Goal: Task Accomplishment & Management: Complete application form

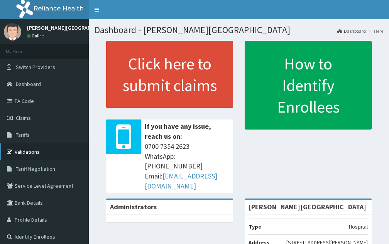
click at [40, 154] on link "Validations" at bounding box center [44, 151] width 89 height 17
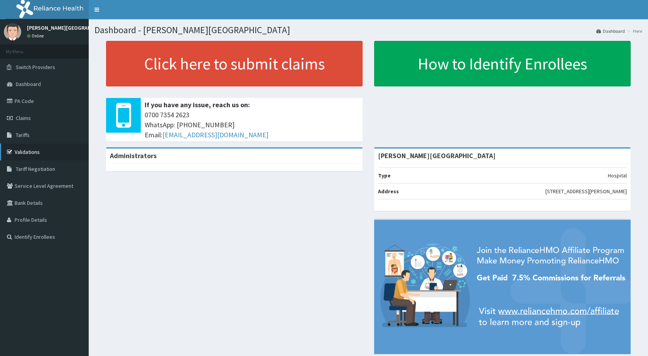
click at [47, 157] on link "Validations" at bounding box center [44, 151] width 89 height 17
click at [34, 150] on link "Validations" at bounding box center [44, 151] width 89 height 17
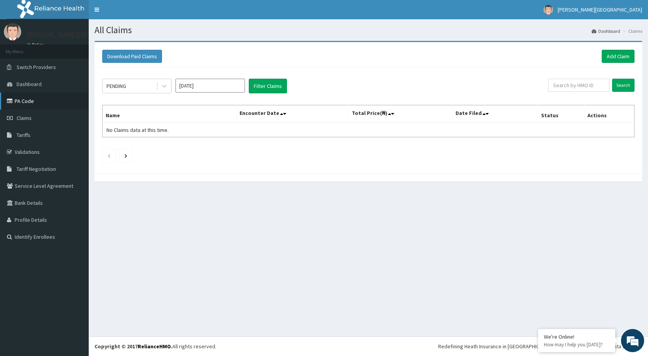
click at [64, 106] on link "PA Code" at bounding box center [44, 101] width 89 height 17
click at [570, 84] on input "text" at bounding box center [578, 85] width 61 height 13
type input "itx/10546/a"
click at [634, 83] on div "PENDING Oct 2025 Filter Claims itx/10546/a Search Name Encounter Date Total Pri…" at bounding box center [368, 118] width 540 height 103
click at [622, 87] on input "Search" at bounding box center [623, 85] width 22 height 13
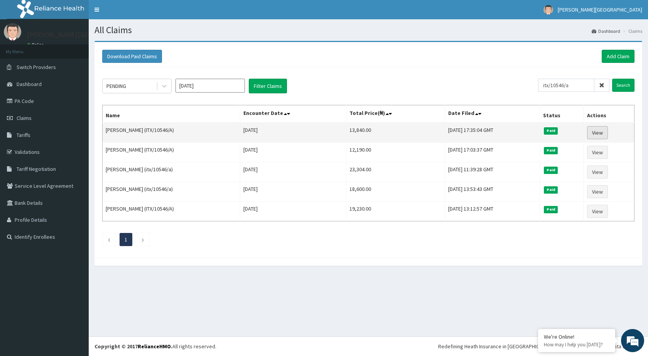
click at [599, 134] on link "View" at bounding box center [597, 132] width 21 height 13
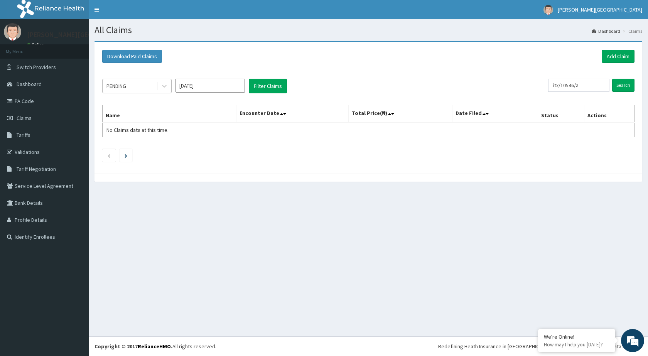
click at [125, 87] on div "PENDING" at bounding box center [116, 86] width 20 height 8
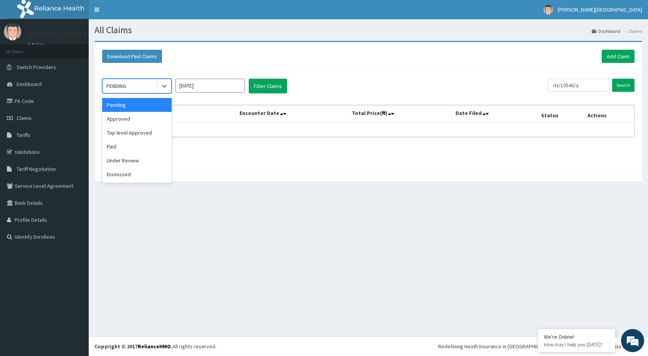
click at [184, 83] on input "Oct 2025" at bounding box center [209, 86] width 69 height 14
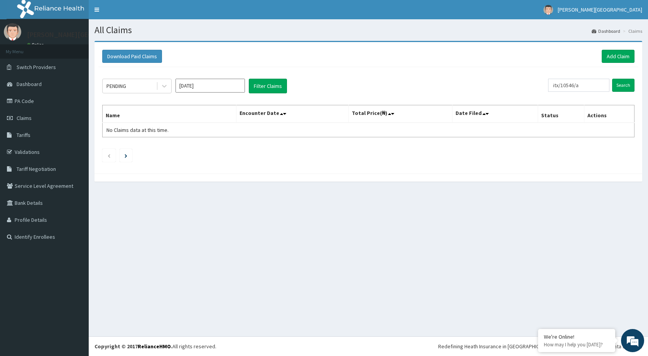
click at [125, 191] on section "Download Paid Claims Add Claim × Note you can only download claims within a max…" at bounding box center [368, 115] width 559 height 160
click at [139, 124] on td "No Claims data at this time." at bounding box center [170, 130] width 134 height 15
click at [30, 71] on link "Switch Providers" at bounding box center [44, 67] width 89 height 17
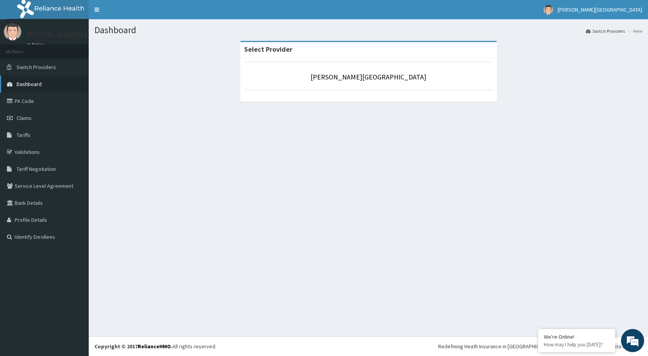
click at [31, 86] on span "Dashboard" at bounding box center [29, 84] width 25 height 7
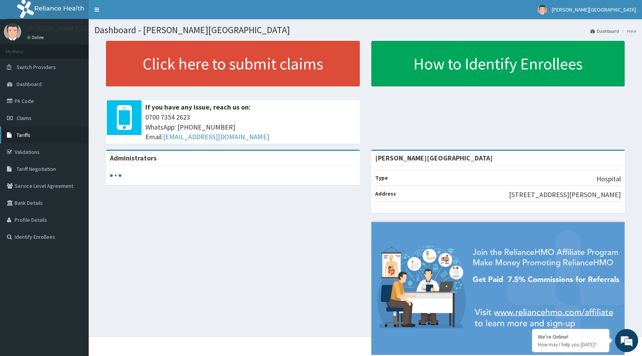
click at [34, 135] on link "Tariffs" at bounding box center [44, 134] width 89 height 17
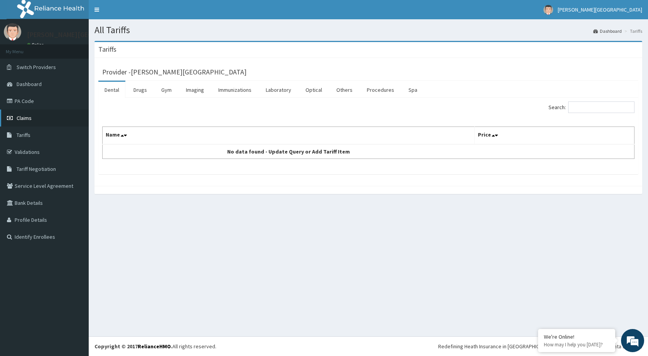
click at [28, 119] on span "Claims" at bounding box center [24, 118] width 15 height 7
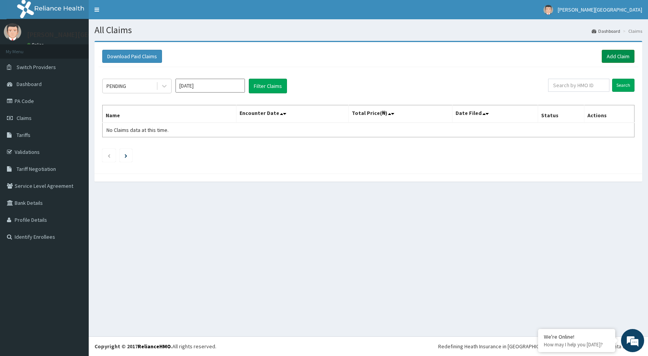
click at [621, 51] on link "Add Claim" at bounding box center [618, 56] width 33 height 13
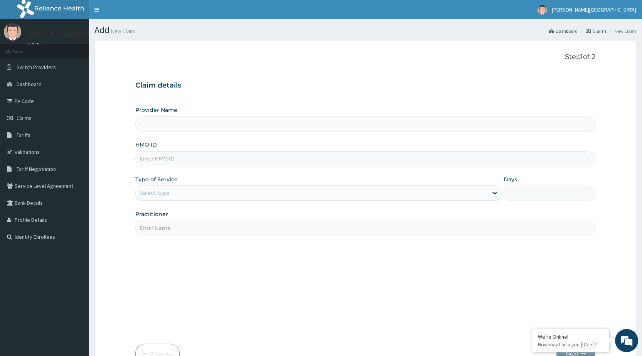
type input "[PERSON_NAME][GEOGRAPHIC_DATA]"
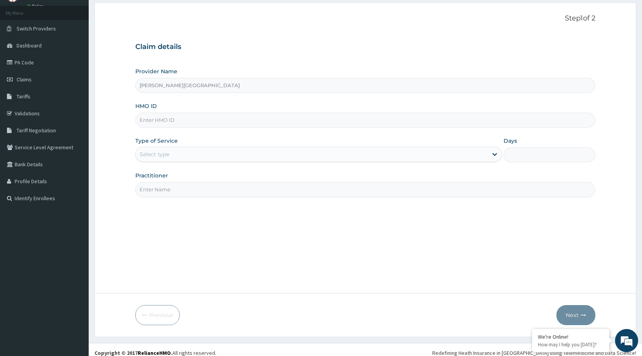
click at [231, 115] on input "HMO ID" at bounding box center [365, 120] width 460 height 15
type input "ITX/10546/A"
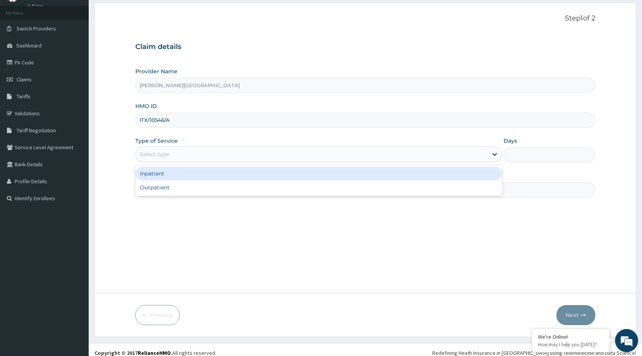
click at [206, 153] on div "Select type" at bounding box center [312, 154] width 352 height 12
click at [201, 172] on div "Inpatient" at bounding box center [318, 174] width 367 height 14
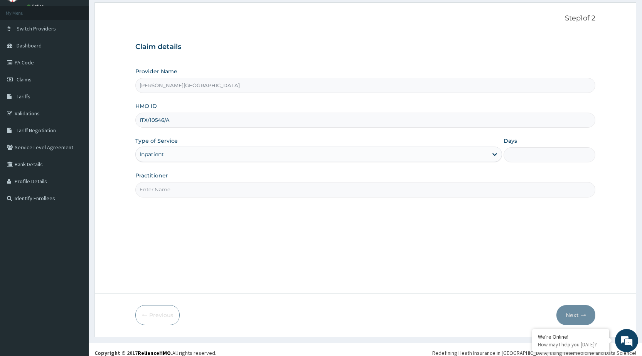
click at [204, 189] on input "Practitioner" at bounding box center [365, 189] width 460 height 15
type input "DR [PERSON_NAME]"
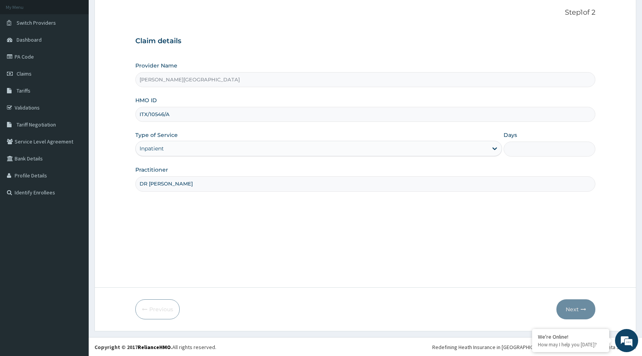
scroll to position [45, 0]
click at [532, 140] on div "Days" at bounding box center [550, 142] width 92 height 25
drag, startPoint x: 531, startPoint y: 143, endPoint x: 529, endPoint y: 148, distance: 5.0
click at [530, 145] on input "Days" at bounding box center [550, 148] width 92 height 15
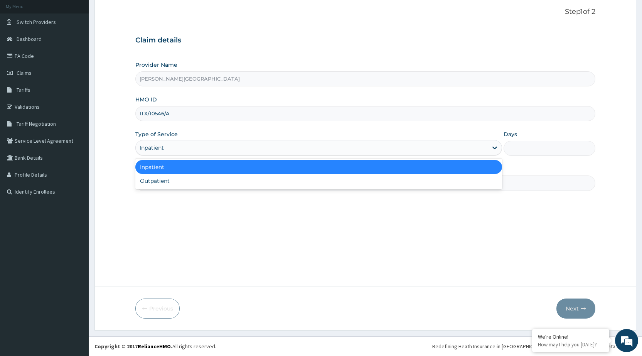
click at [474, 149] on div "Inpatient" at bounding box center [312, 148] width 352 height 12
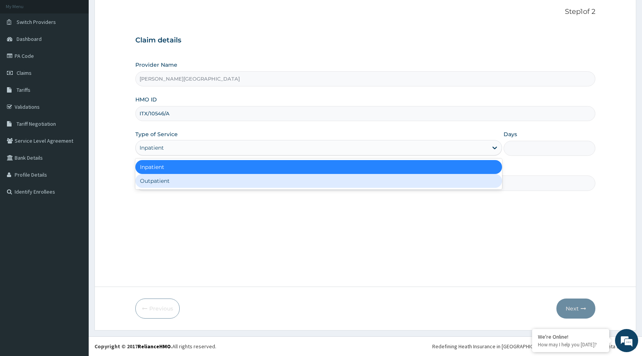
click at [464, 186] on div "Outpatient" at bounding box center [318, 181] width 367 height 14
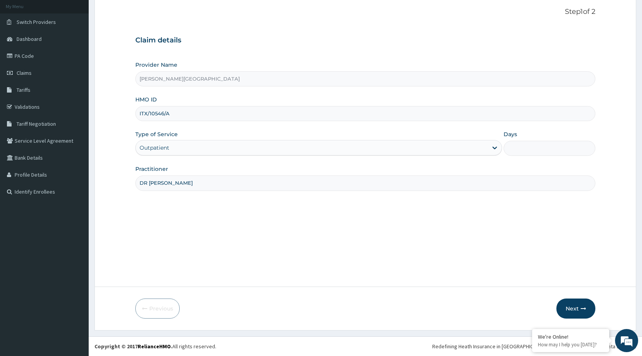
type input "1"
click at [582, 307] on icon "button" at bounding box center [583, 308] width 5 height 5
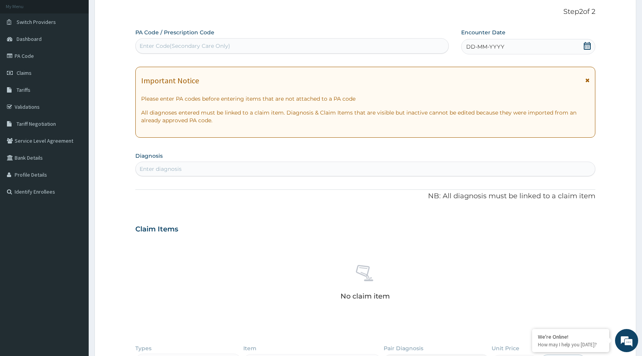
click at [484, 164] on div "Enter diagnosis" at bounding box center [365, 169] width 459 height 12
type input "p"
type input "t"
type input "s"
type input "p"
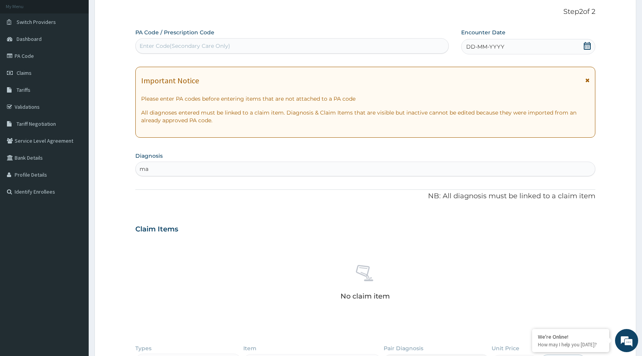
type input "m"
type input "]"
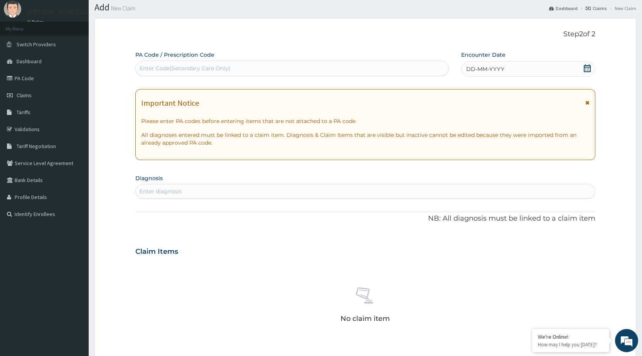
scroll to position [0, 0]
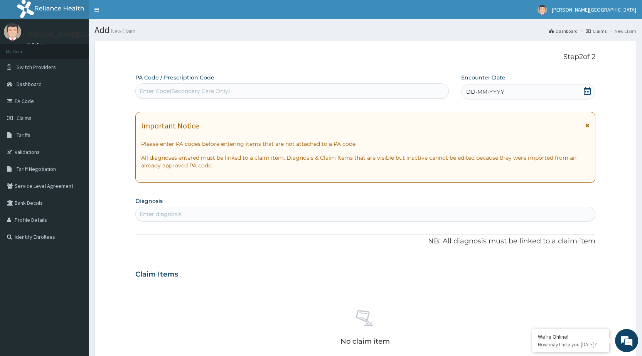
click at [502, 89] on span "DD-MM-YYYY" at bounding box center [485, 92] width 38 height 8
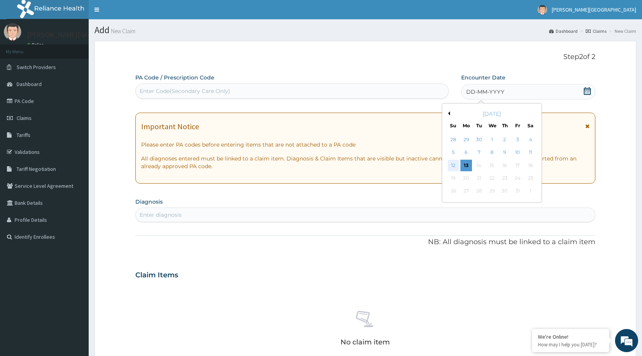
click at [454, 164] on div "12" at bounding box center [453, 166] width 12 height 12
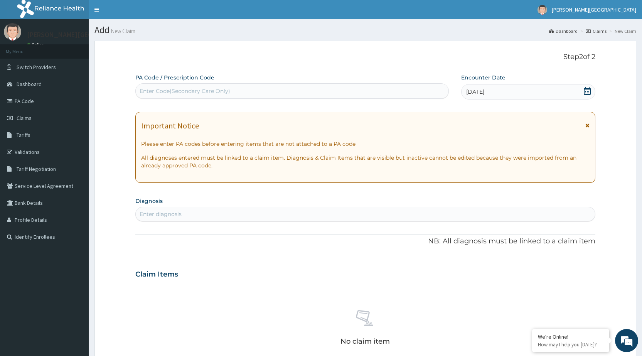
click at [451, 215] on div "Enter diagnosis" at bounding box center [365, 214] width 459 height 12
type input "plasm"
click at [328, 86] on div "Enter Code(Secondary Care Only)" at bounding box center [292, 91] width 312 height 12
drag, startPoint x: 256, startPoint y: 208, endPoint x: 255, endPoint y: 212, distance: 4.6
click at [256, 211] on section "Diagnosis Enter diagnosis" at bounding box center [365, 208] width 460 height 26
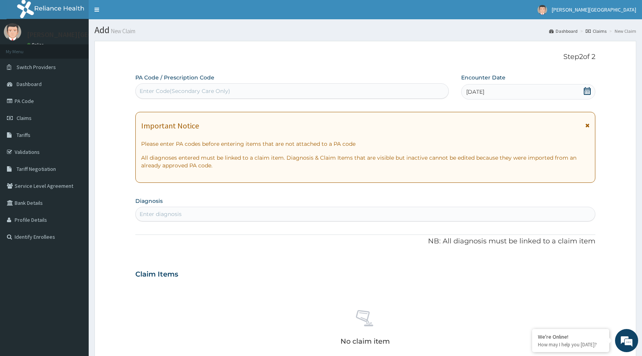
click at [254, 214] on div "Enter diagnosis" at bounding box center [365, 214] width 459 height 12
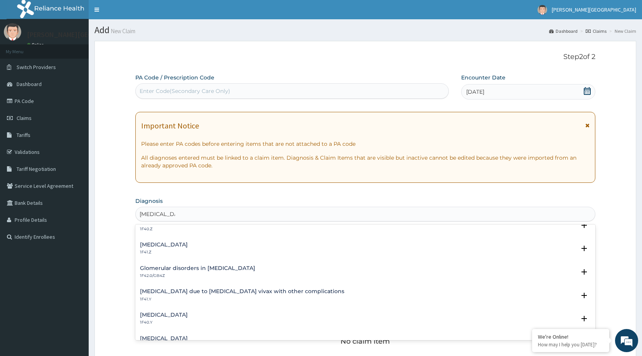
scroll to position [138, 0]
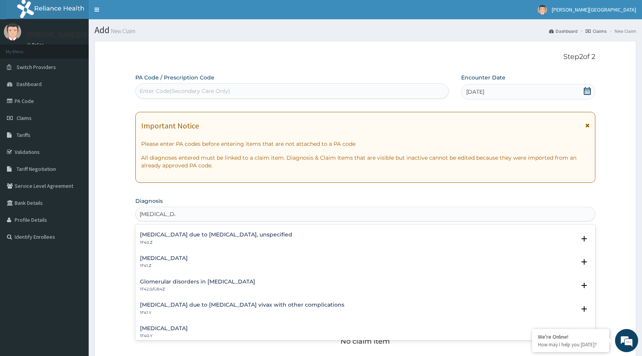
type input "[MEDICAL_DATA]"
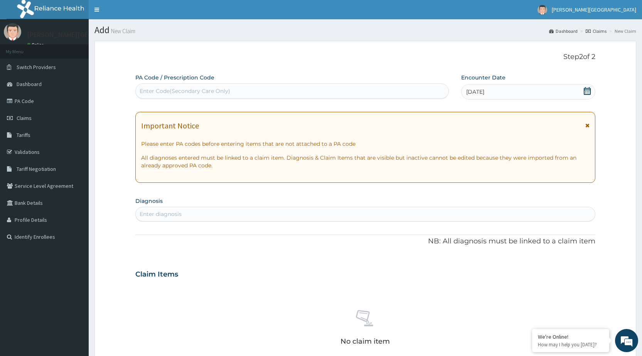
click at [202, 214] on div "Enter diagnosis" at bounding box center [365, 214] width 459 height 12
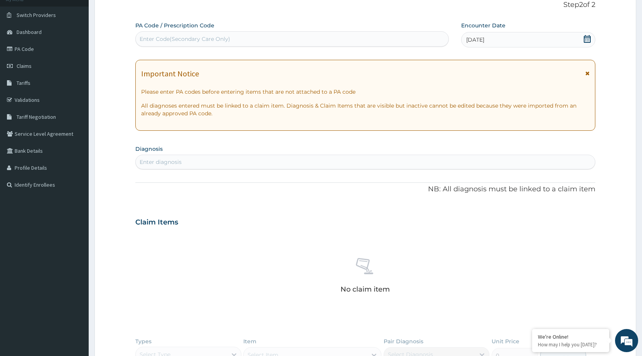
scroll to position [39, 0]
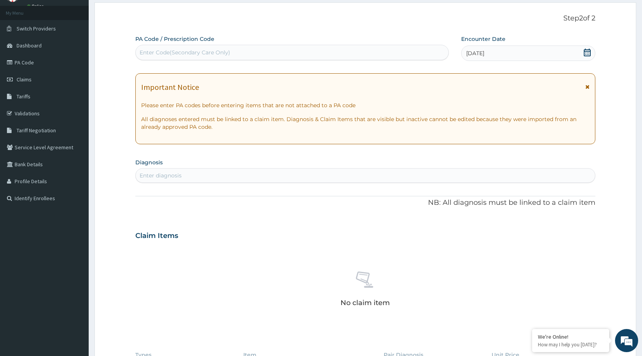
click at [197, 175] on div "Enter diagnosis" at bounding box center [365, 175] width 459 height 12
type input "[MEDICAL_DATA]"
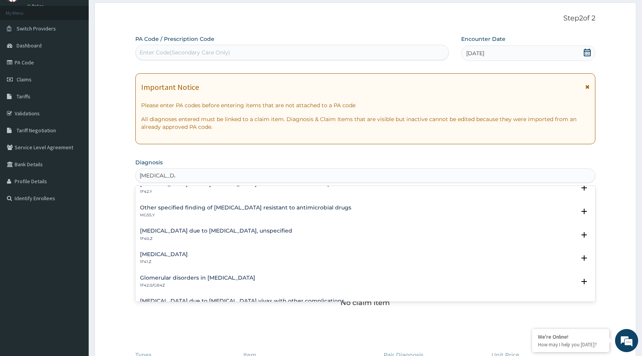
scroll to position [116, 0]
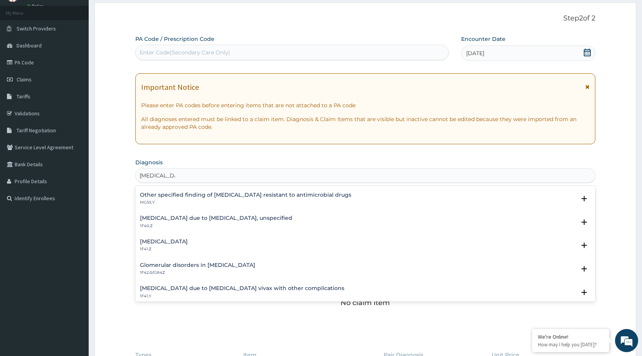
click at [198, 218] on h4 "[MEDICAL_DATA] due to [MEDICAL_DATA], unspecified" at bounding box center [216, 218] width 152 height 6
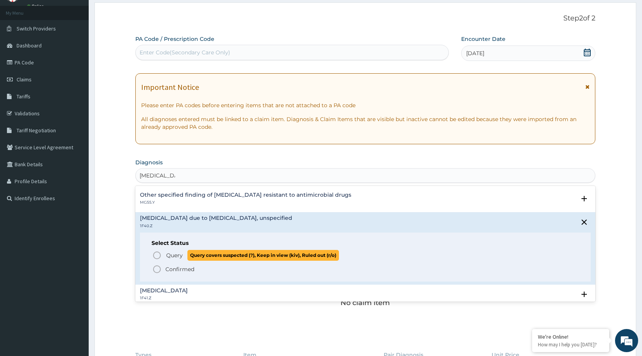
click at [160, 253] on icon "status option query" at bounding box center [156, 255] width 9 height 9
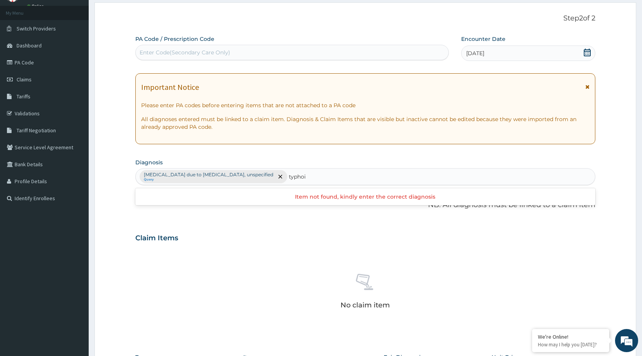
type input "typho"
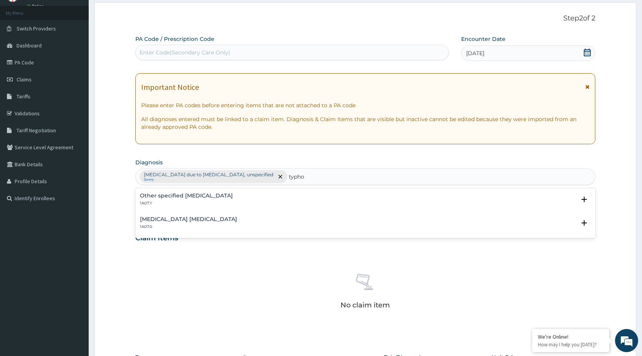
click at [219, 198] on div "Other specified [MEDICAL_DATA] 1A07.Y" at bounding box center [186, 199] width 93 height 13
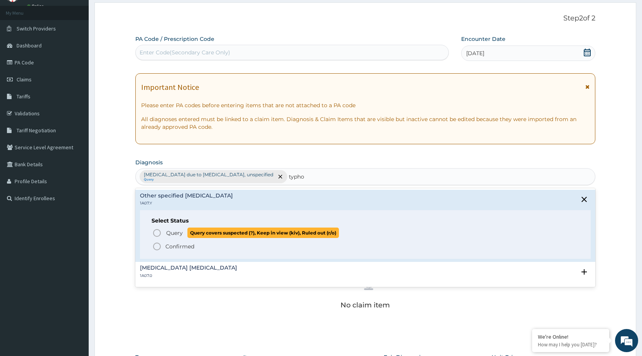
click at [167, 231] on span "Query" at bounding box center [174, 233] width 17 height 8
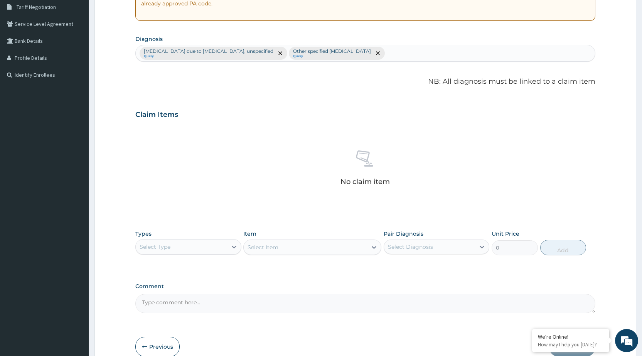
scroll to position [162, 0]
click at [503, 111] on div "Claim Items" at bounding box center [365, 113] width 460 height 20
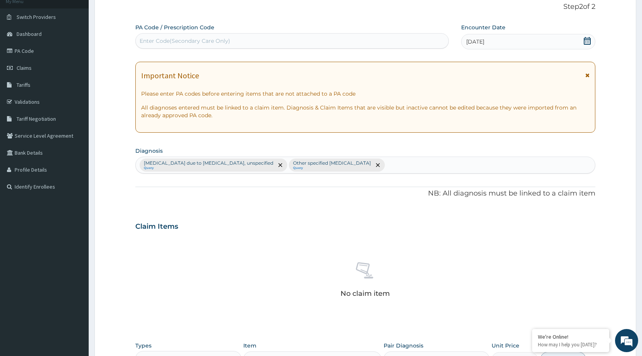
scroll to position [46, 0]
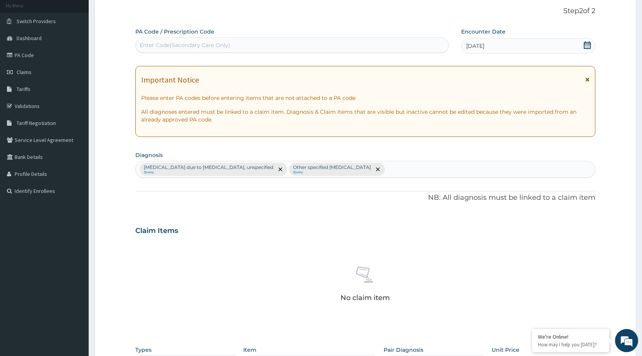
click at [415, 170] on div "[MEDICAL_DATA] due to [MEDICAL_DATA], unspecified Query Other specified [MEDICA…" at bounding box center [365, 169] width 459 height 16
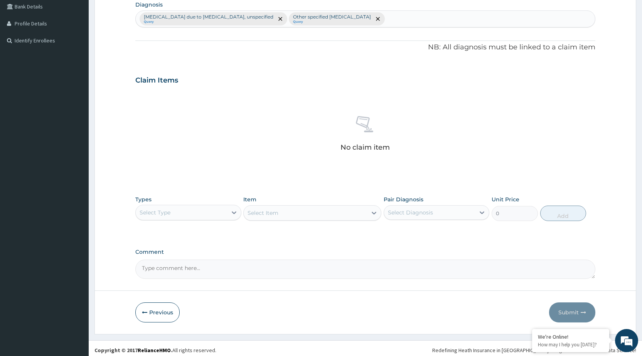
scroll to position [200, 0]
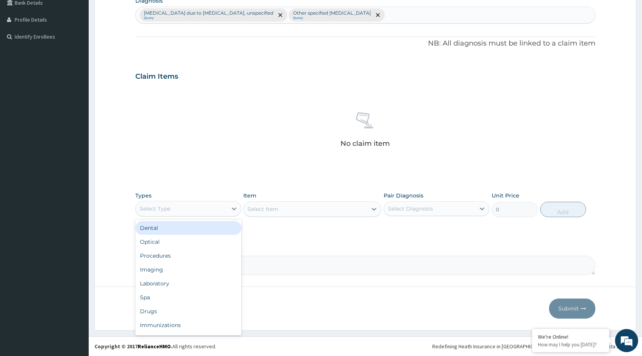
click at [172, 207] on div "Select Type" at bounding box center [181, 208] width 91 height 12
click at [151, 259] on div "Procedures" at bounding box center [188, 256] width 106 height 14
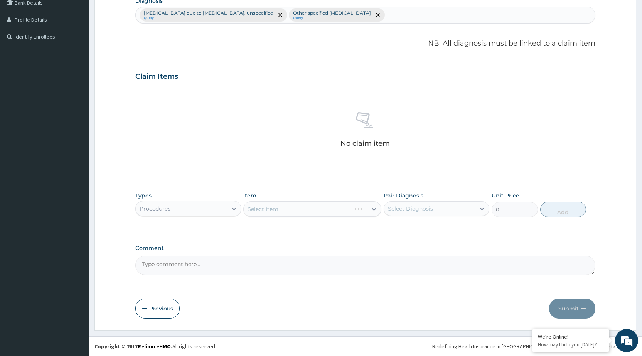
click at [277, 210] on div "Select Item" at bounding box center [312, 208] width 138 height 15
click at [278, 209] on div "Select Item" at bounding box center [312, 208] width 138 height 15
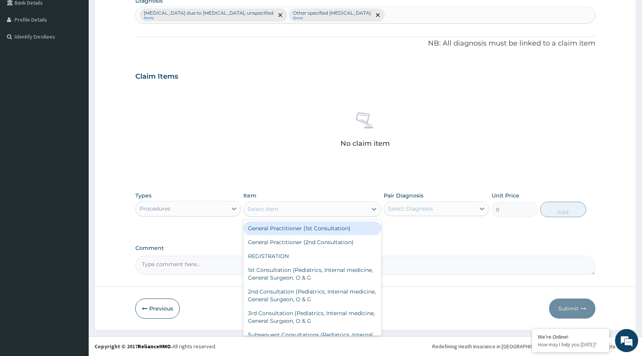
drag, startPoint x: 278, startPoint y: 209, endPoint x: 374, endPoint y: 204, distance: 96.9
click at [278, 209] on div "Select Item" at bounding box center [263, 209] width 31 height 8
click at [274, 231] on div "General Practitioner (1st Consultation)" at bounding box center [312, 228] width 138 height 14
type input "2500"
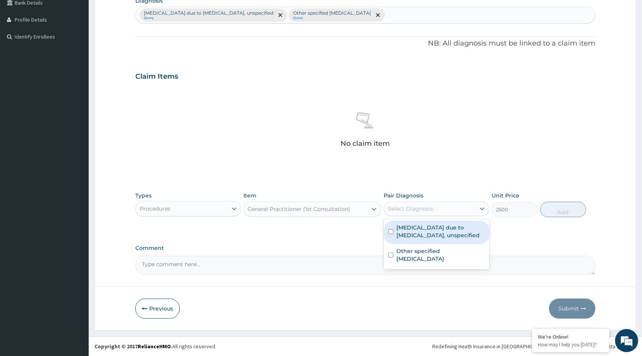
click at [417, 211] on div "Select Diagnosis" at bounding box center [410, 209] width 45 height 8
click at [391, 236] on div "[MEDICAL_DATA] due to [MEDICAL_DATA], unspecified" at bounding box center [437, 233] width 106 height 24
checkbox input "true"
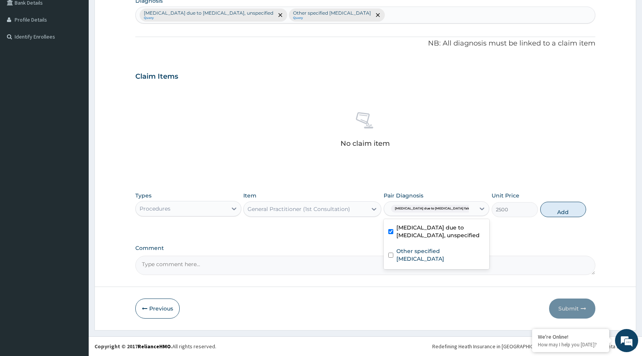
click at [167, 207] on div "Procedures" at bounding box center [155, 209] width 31 height 8
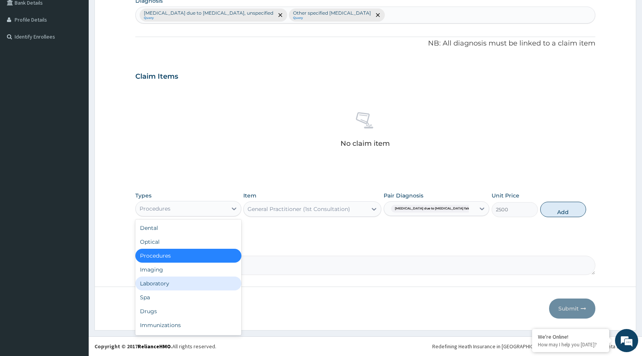
click at [164, 280] on div "Laboratory" at bounding box center [188, 284] width 106 height 14
type input "0"
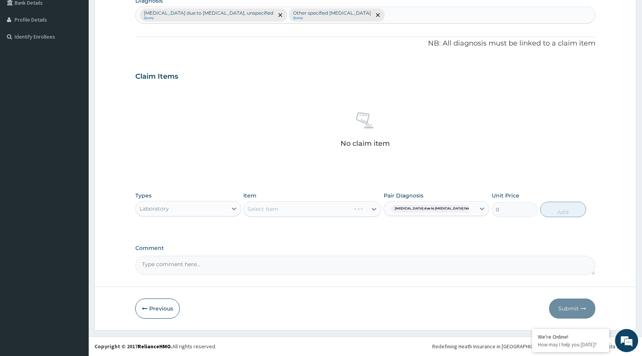
click at [277, 209] on div "Select Item" at bounding box center [312, 208] width 138 height 15
click at [282, 208] on div "Select Item" at bounding box center [305, 209] width 123 height 12
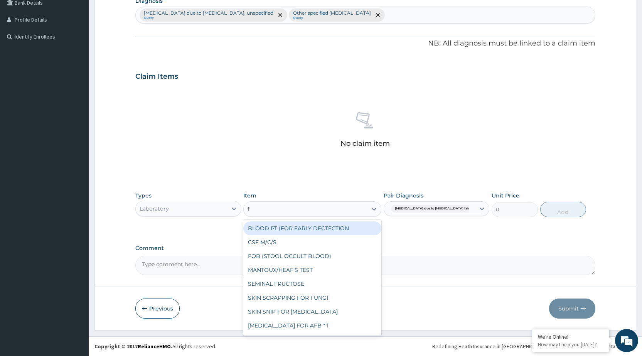
type input "fb"
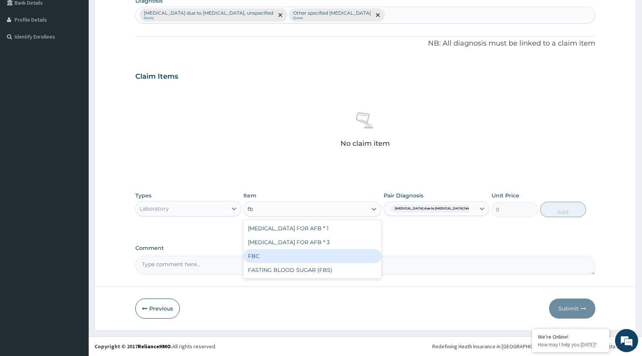
click at [278, 256] on div "FBC" at bounding box center [312, 256] width 138 height 14
type input "3500"
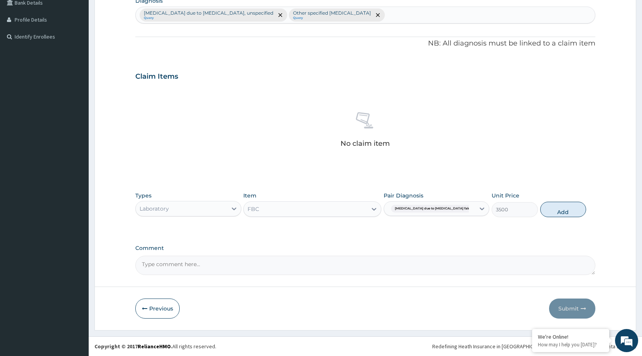
click at [430, 210] on span "[MEDICAL_DATA] due to [MEDICAL_DATA] falc..." at bounding box center [433, 209] width 85 height 8
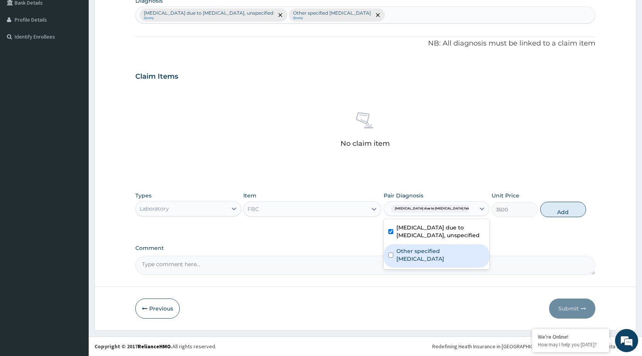
click at [405, 255] on label "Other specified [MEDICAL_DATA]" at bounding box center [440, 254] width 88 height 15
checkbox input "true"
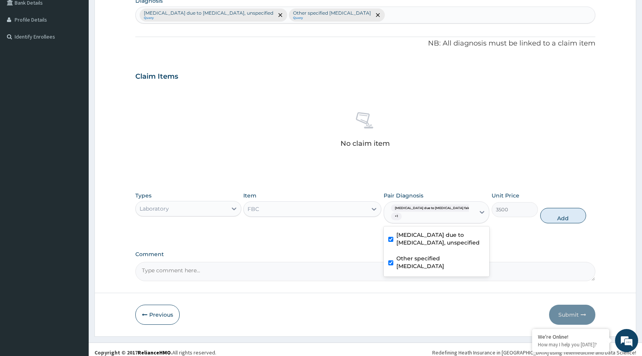
click at [387, 228] on div "[MEDICAL_DATA] due to [MEDICAL_DATA], unspecified" at bounding box center [437, 240] width 106 height 24
checkbox input "false"
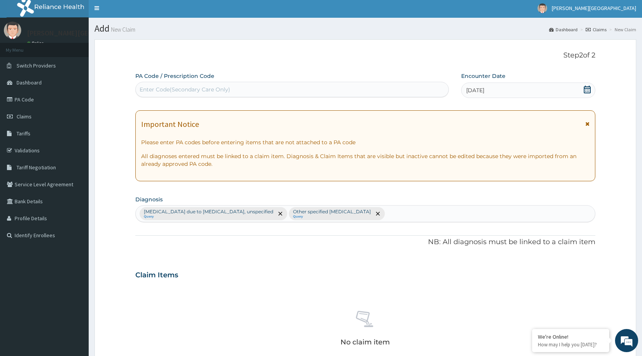
scroll to position [0, 0]
